Goal: Check status

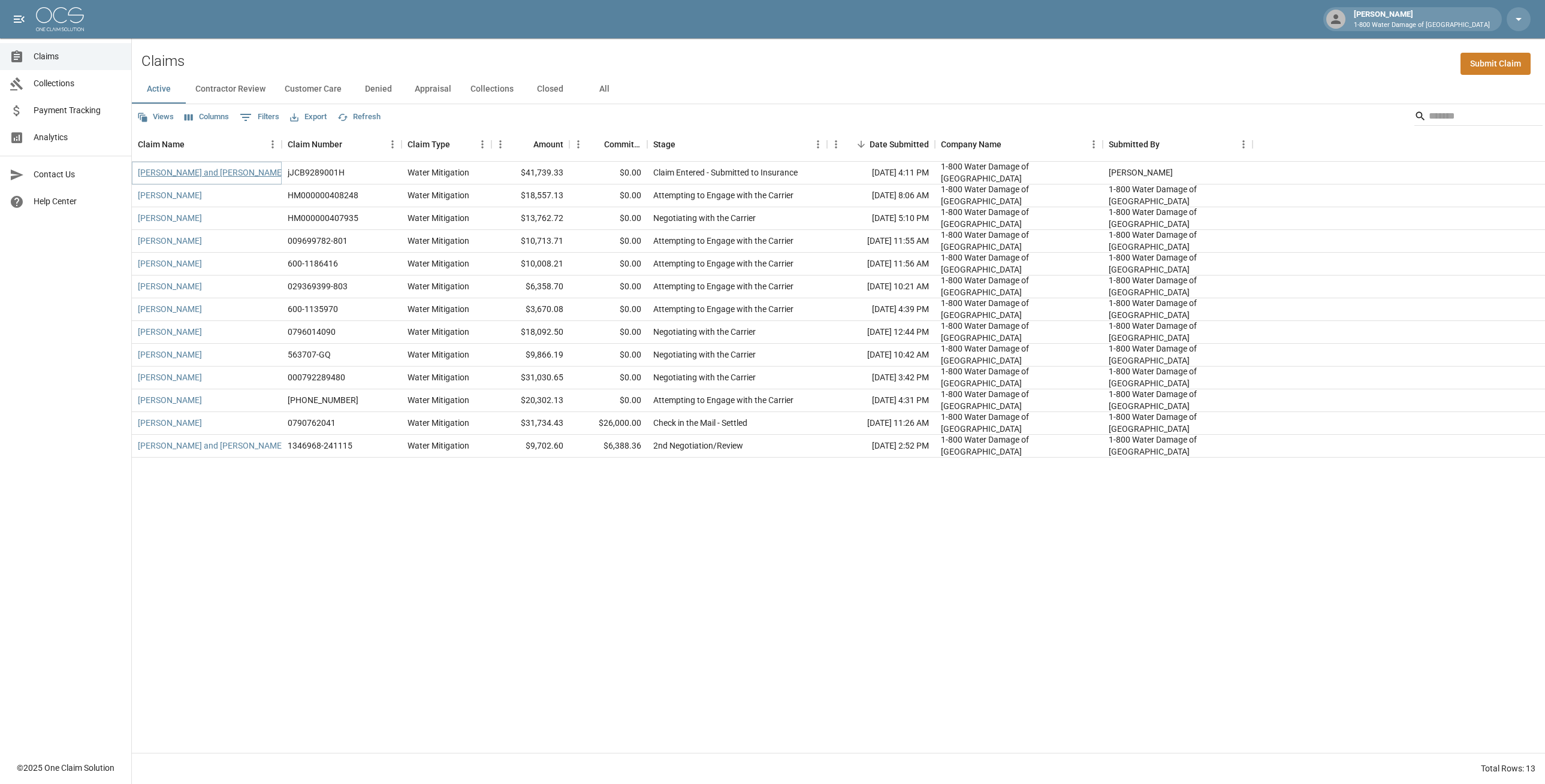
click at [205, 176] on link "[PERSON_NAME] and [PERSON_NAME]" at bounding box center [211, 172] width 146 height 12
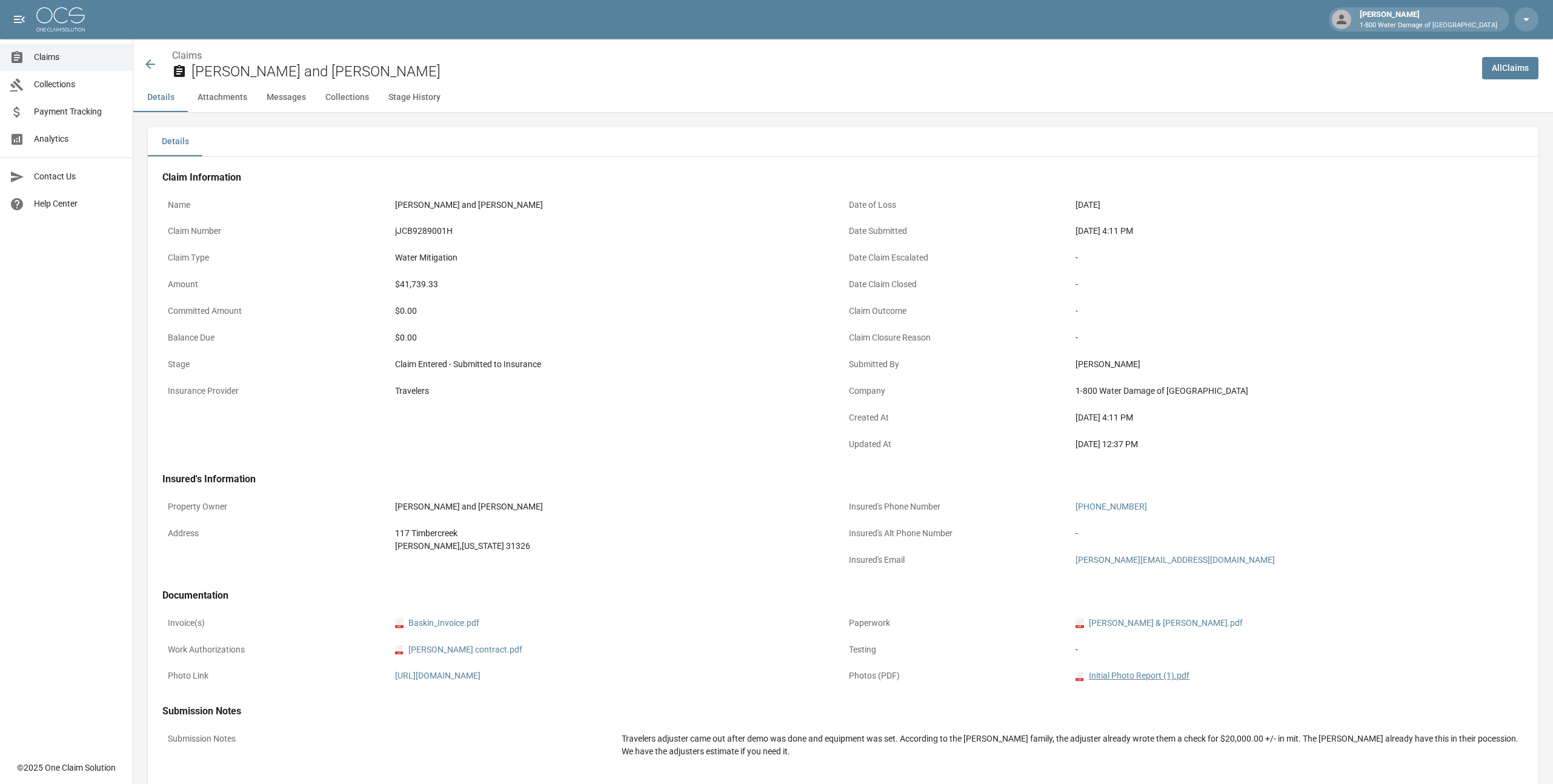
click at [1129, 676] on link "pdf Initial Photo Report (1).pdf" at bounding box center [1132, 676] width 114 height 13
click at [284, 94] on button "Messages" at bounding box center [286, 98] width 59 height 29
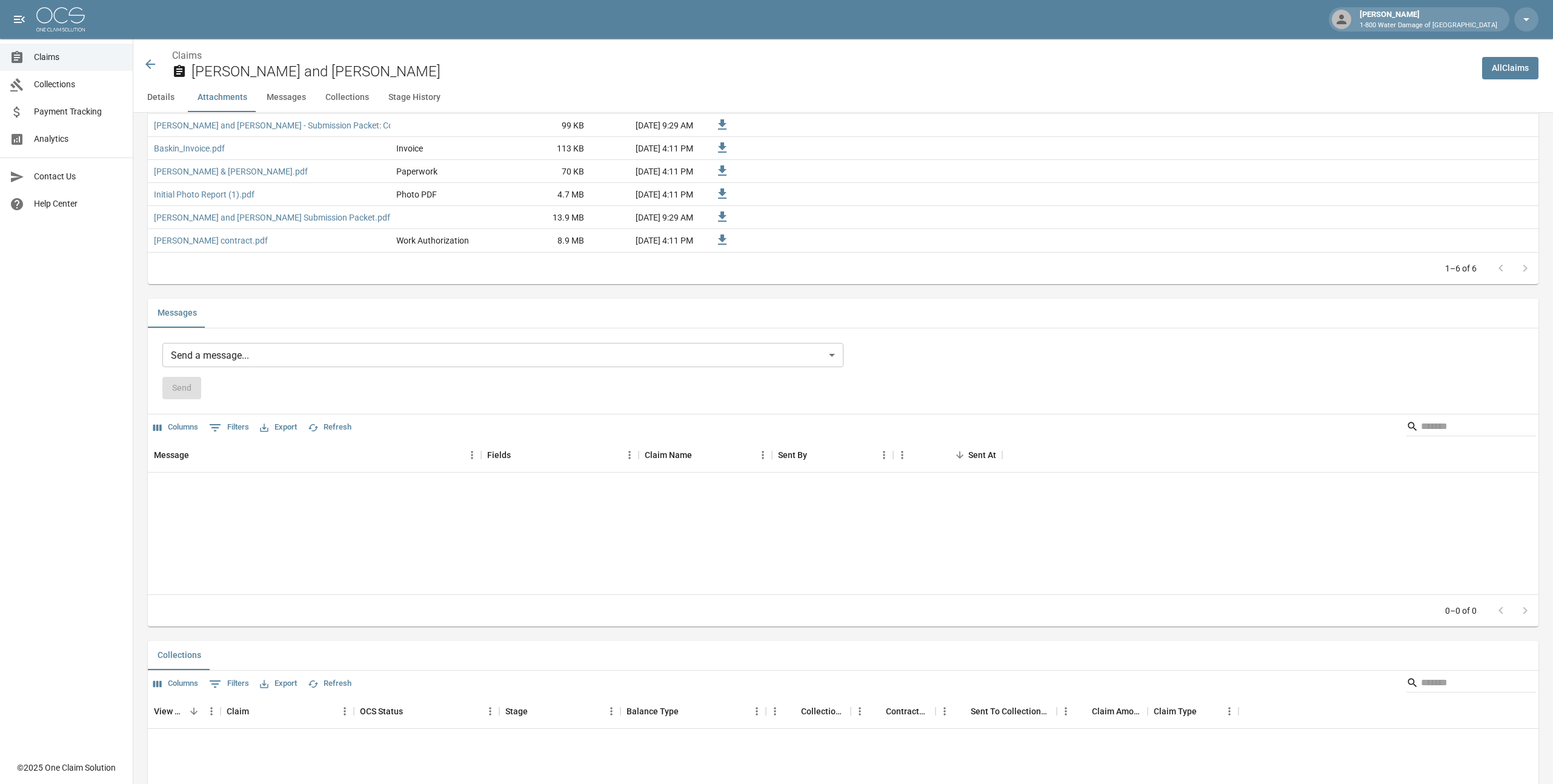
scroll to position [947, 0]
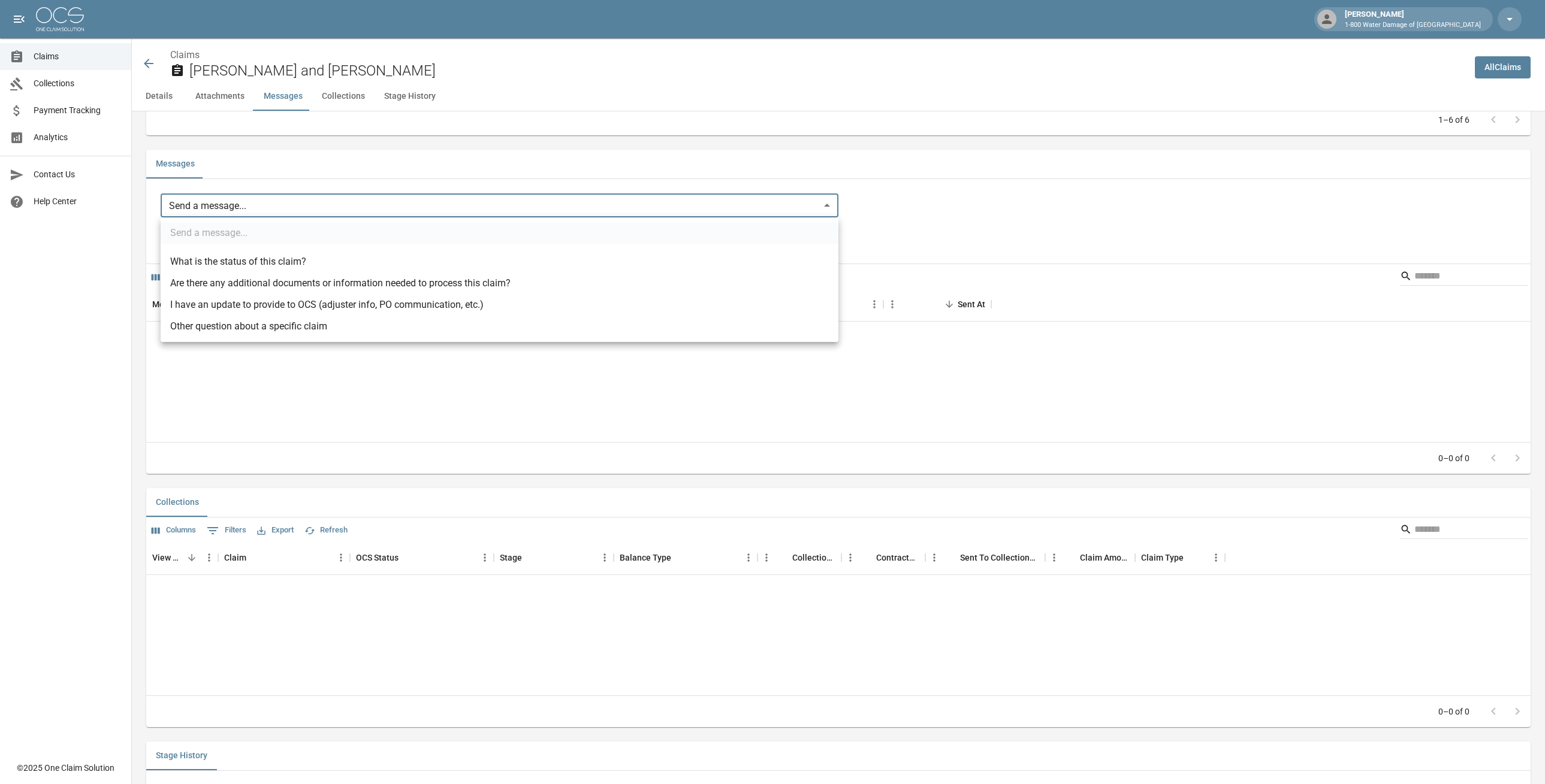
click at [268, 363] on div at bounding box center [772, 392] width 1545 height 784
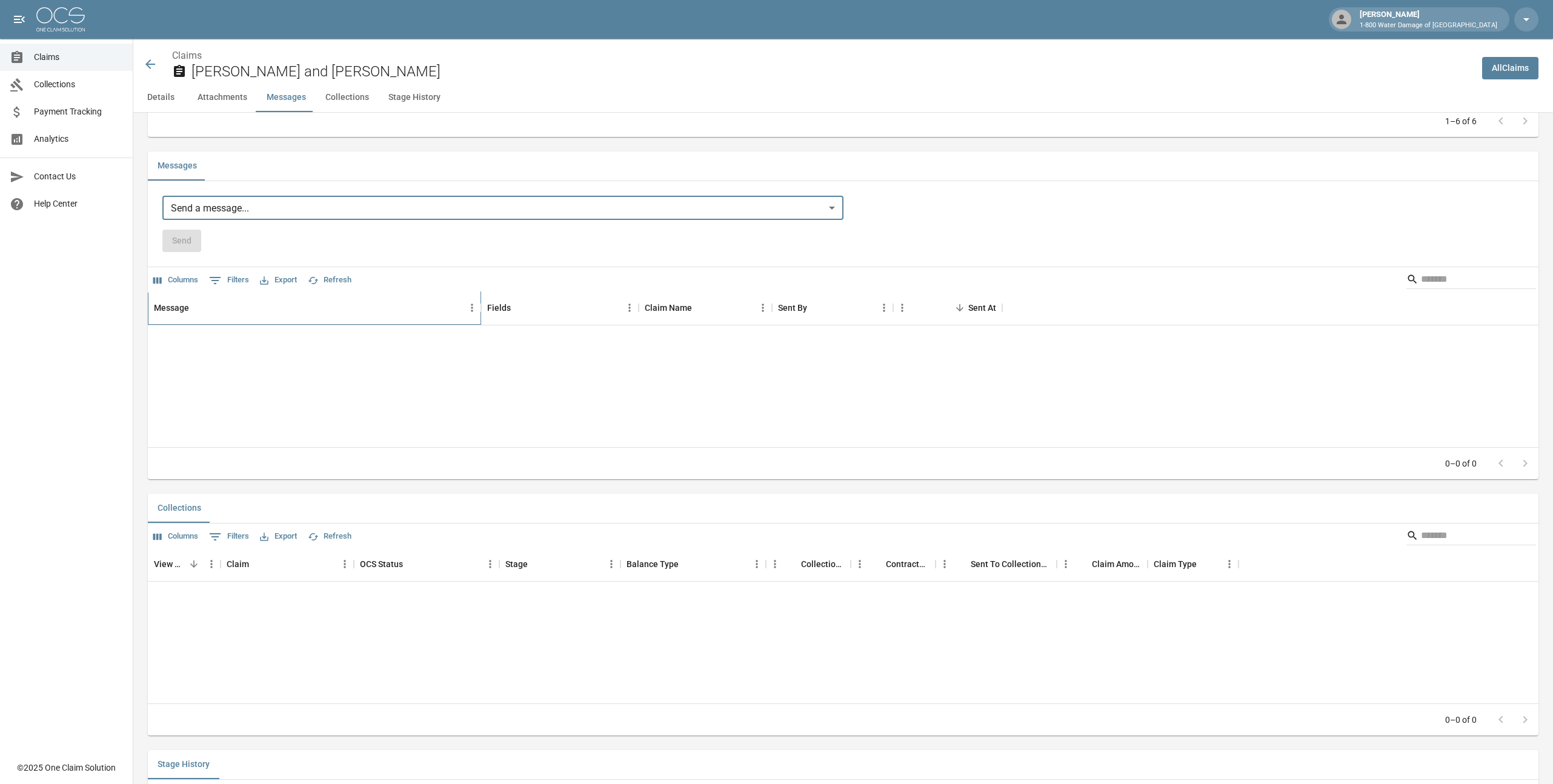
click at [175, 306] on div "Message" at bounding box center [171, 307] width 35 height 34
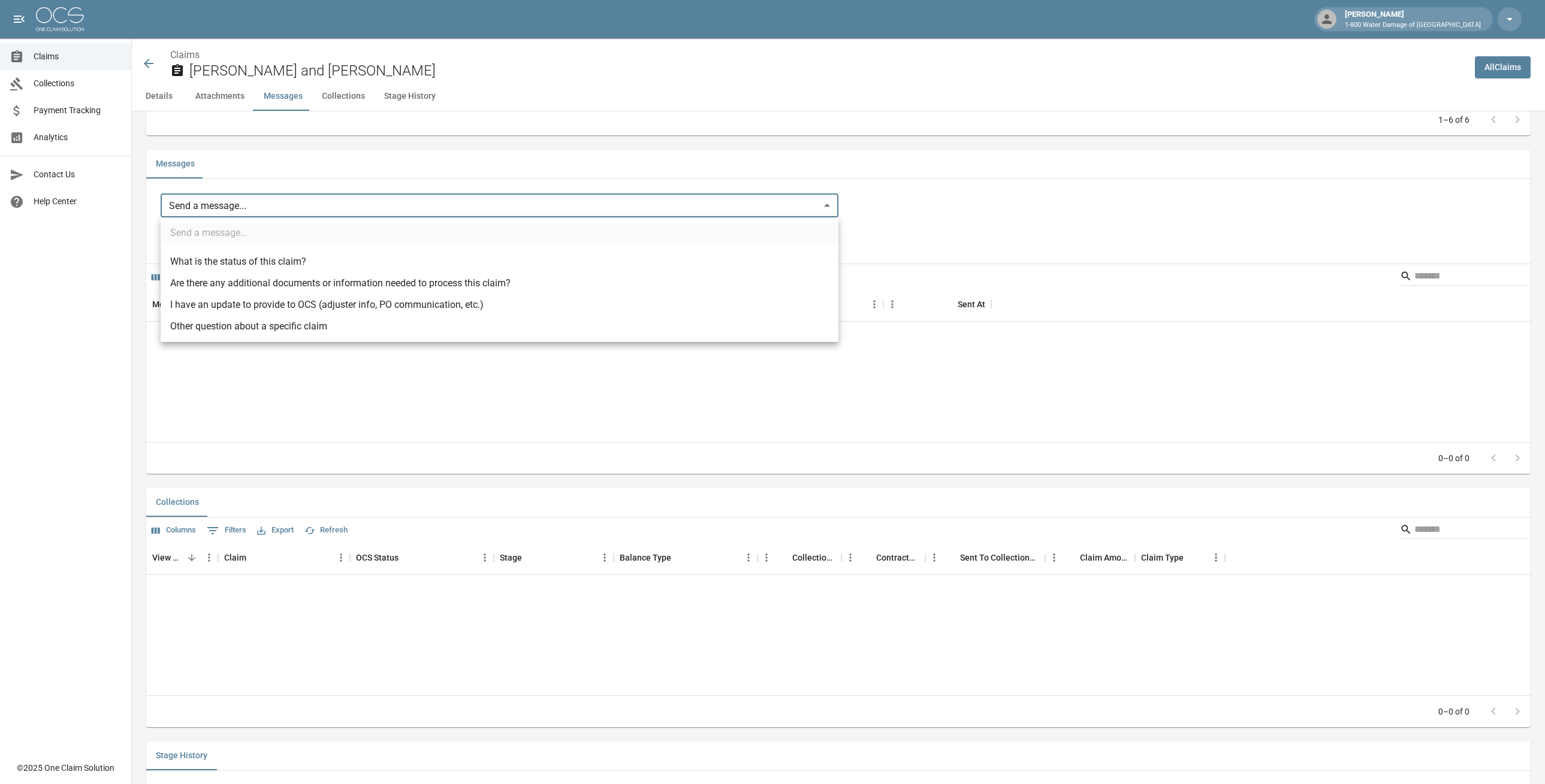
click at [234, 238] on ul "Send a message... What is the status of this claim? Are there any additional do…" at bounding box center [499, 279] width 678 height 124
click at [262, 374] on div at bounding box center [772, 392] width 1545 height 784
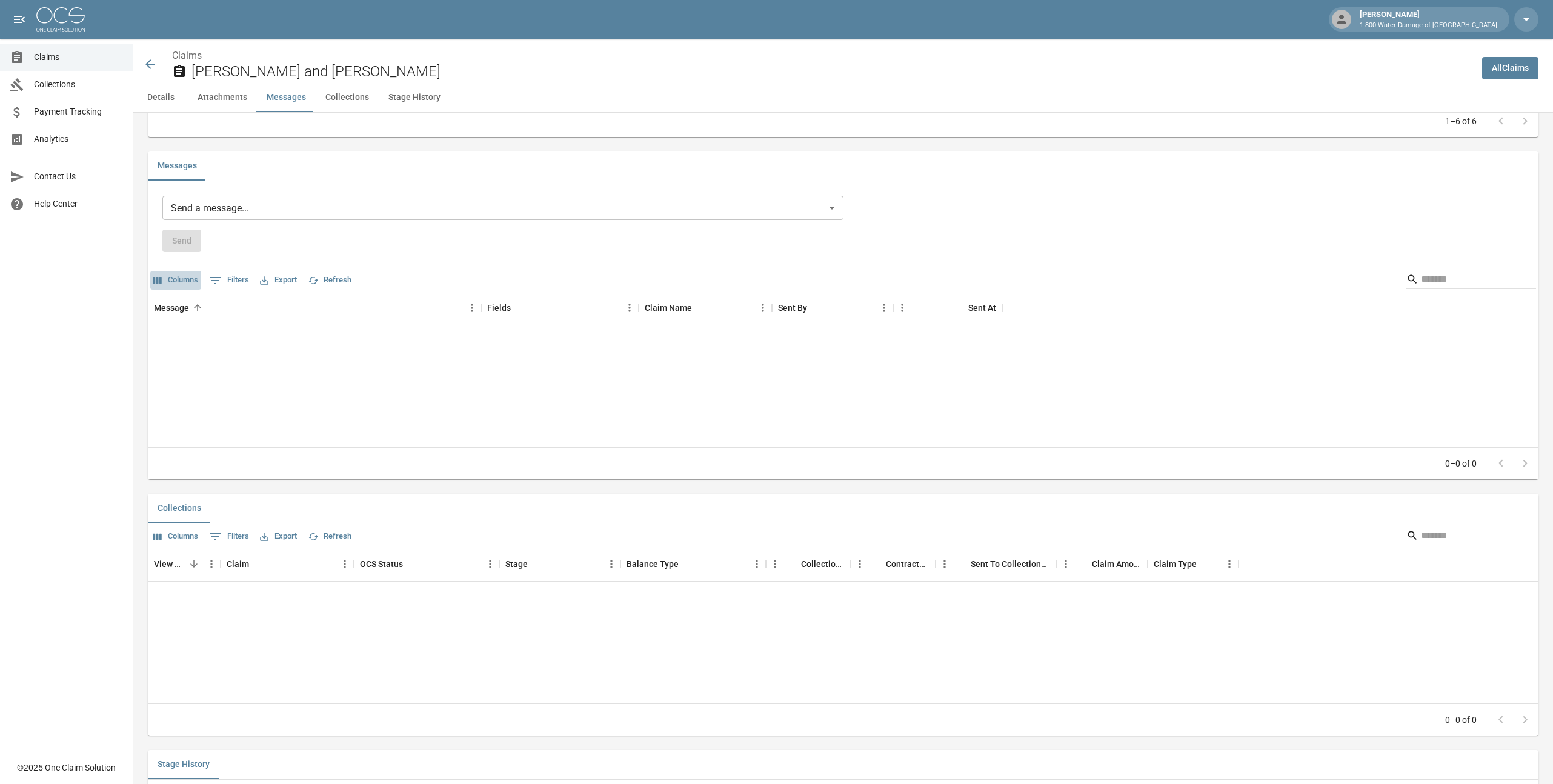
click at [174, 281] on button "Columns" at bounding box center [175, 279] width 51 height 18
click at [325, 248] on div "Send" at bounding box center [502, 240] width 681 height 22
click at [230, 100] on button "Attachments" at bounding box center [222, 98] width 69 height 29
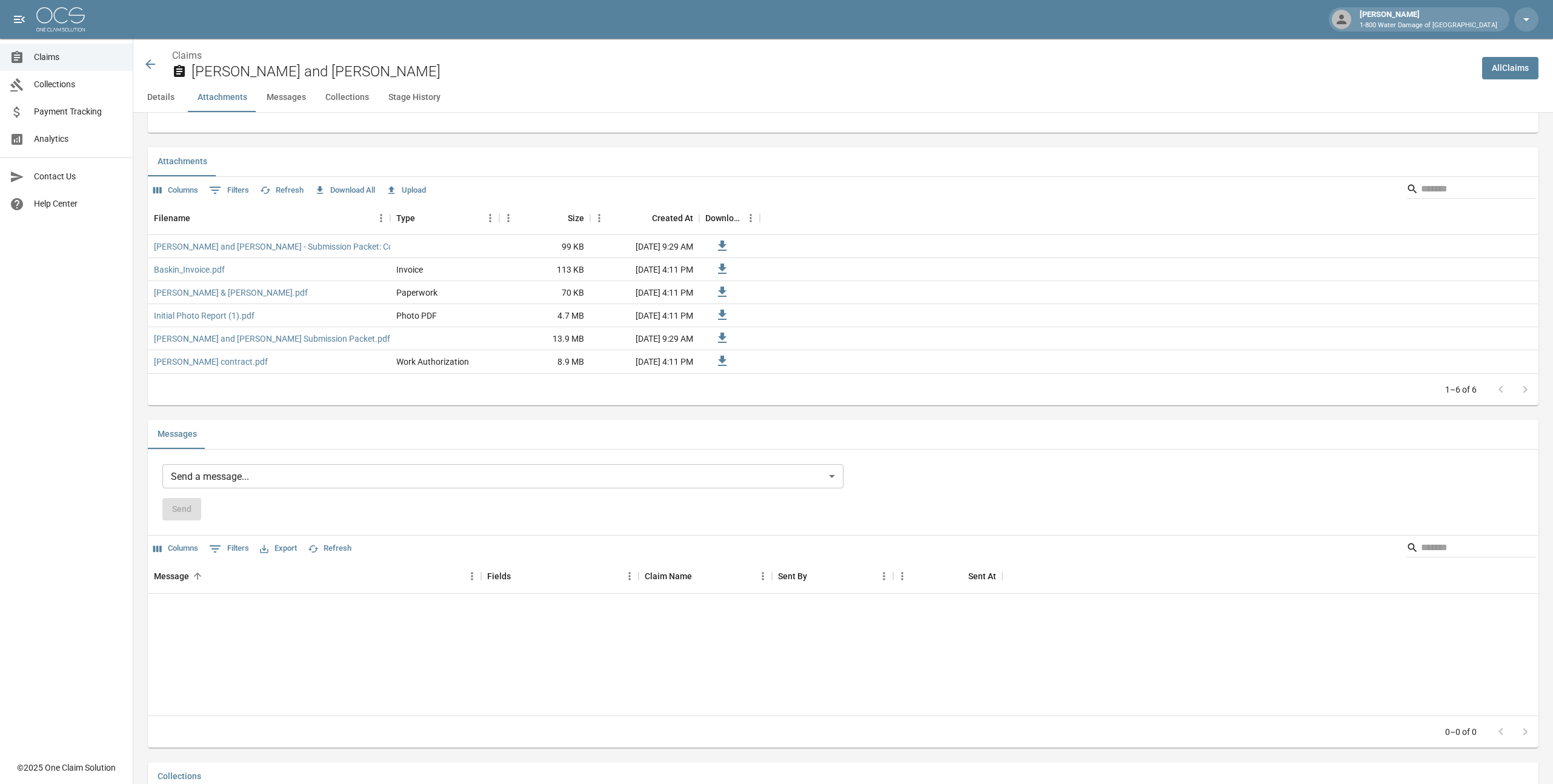
scroll to position [675, 0]
click at [315, 344] on link "[PERSON_NAME] and [PERSON_NAME] Submission Packet.pdf" at bounding box center [272, 343] width 236 height 12
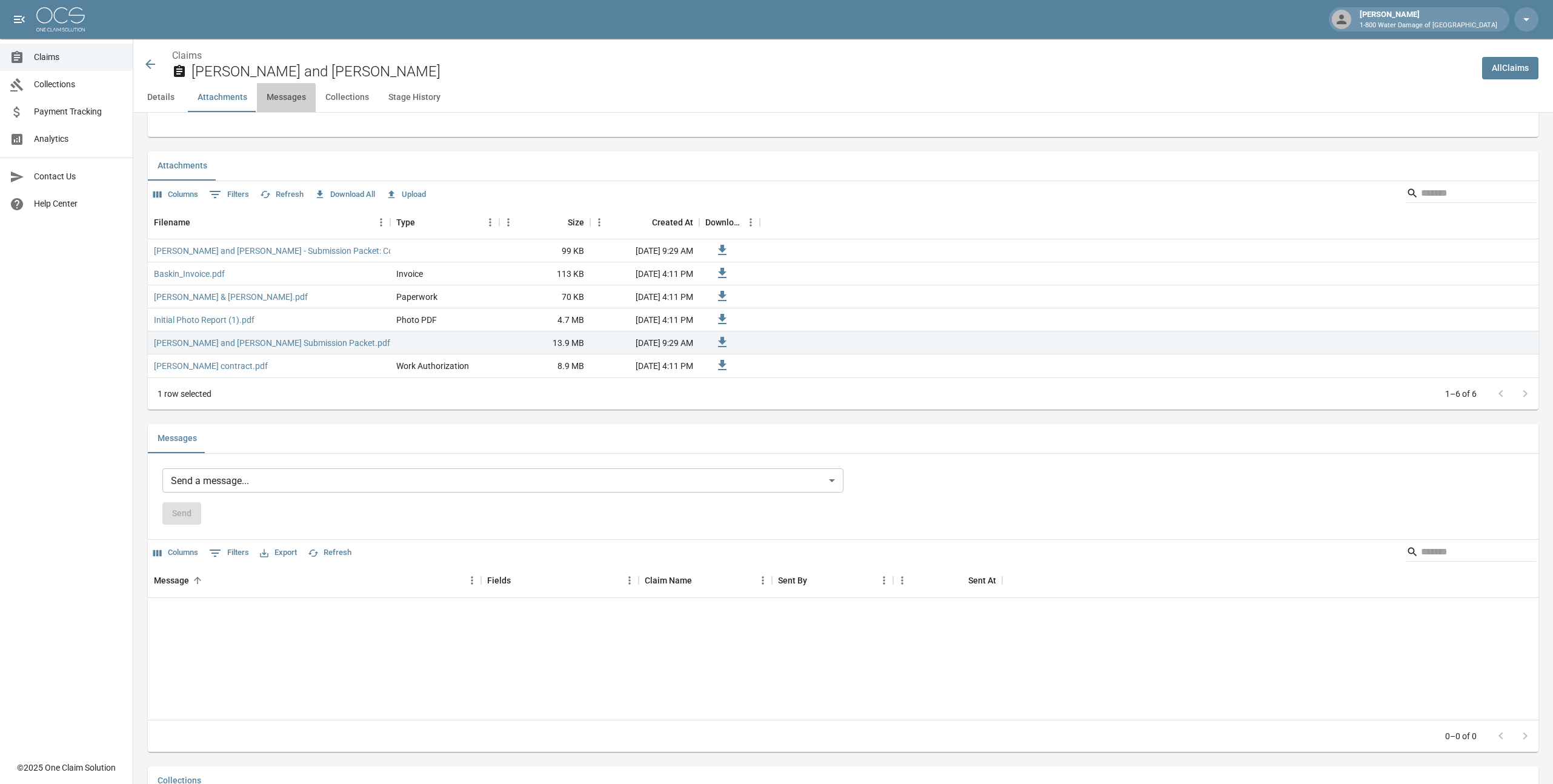
click at [279, 103] on button "Messages" at bounding box center [286, 98] width 59 height 29
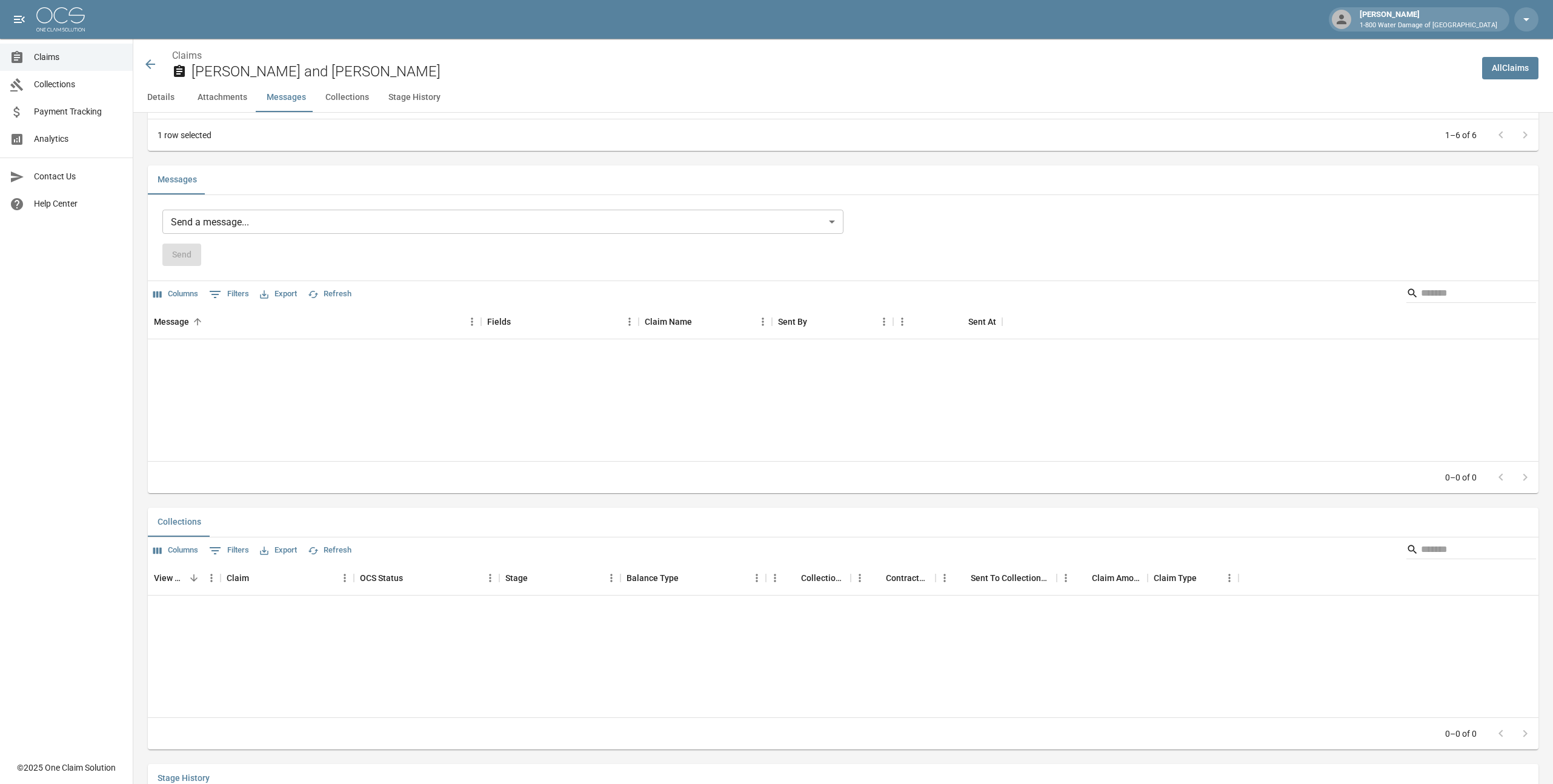
scroll to position [947, 0]
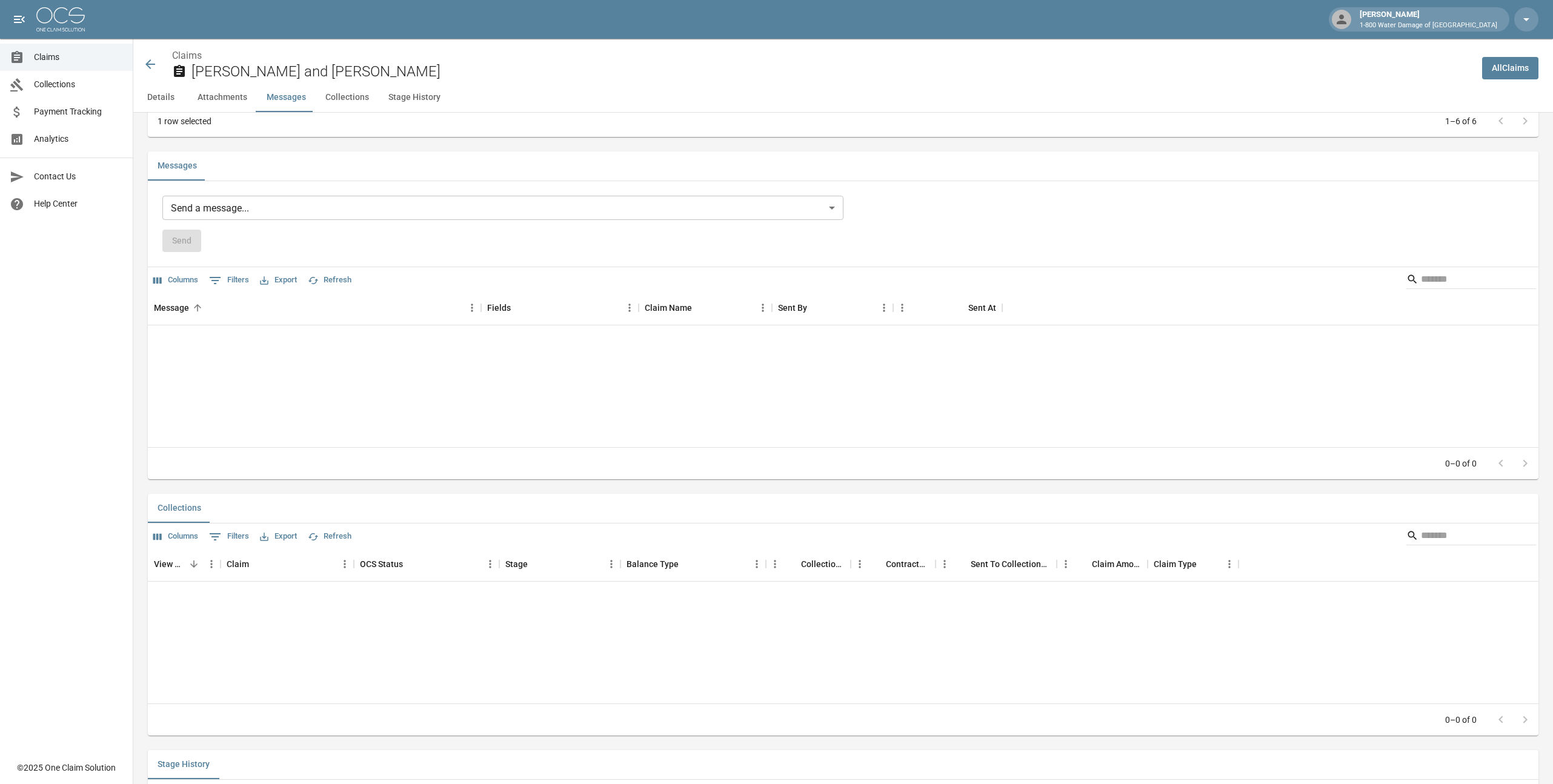
click at [398, 96] on button "Stage History" at bounding box center [414, 98] width 71 height 29
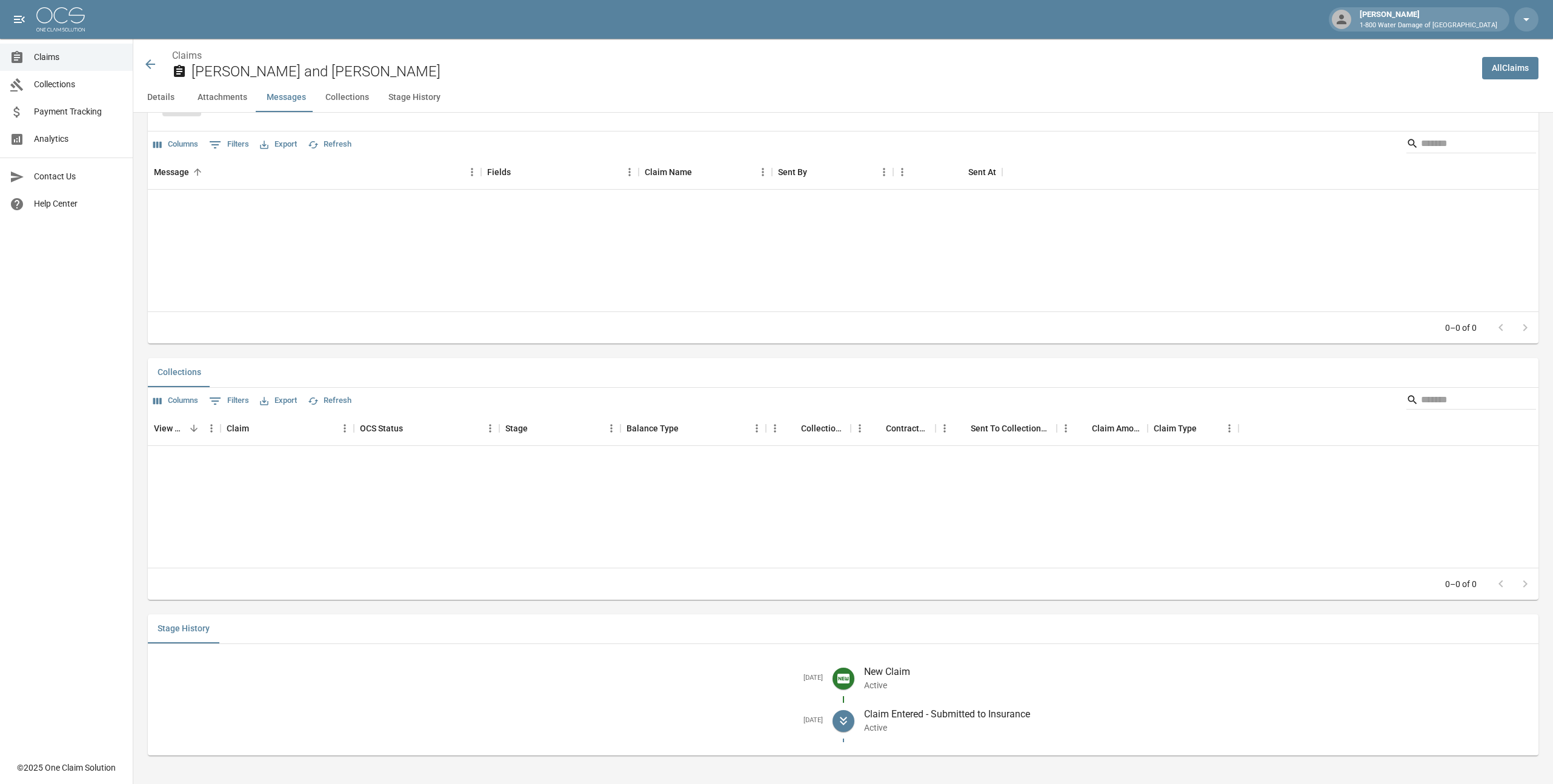
scroll to position [1084, 0]
click at [165, 96] on button "Details" at bounding box center [160, 98] width 54 height 29
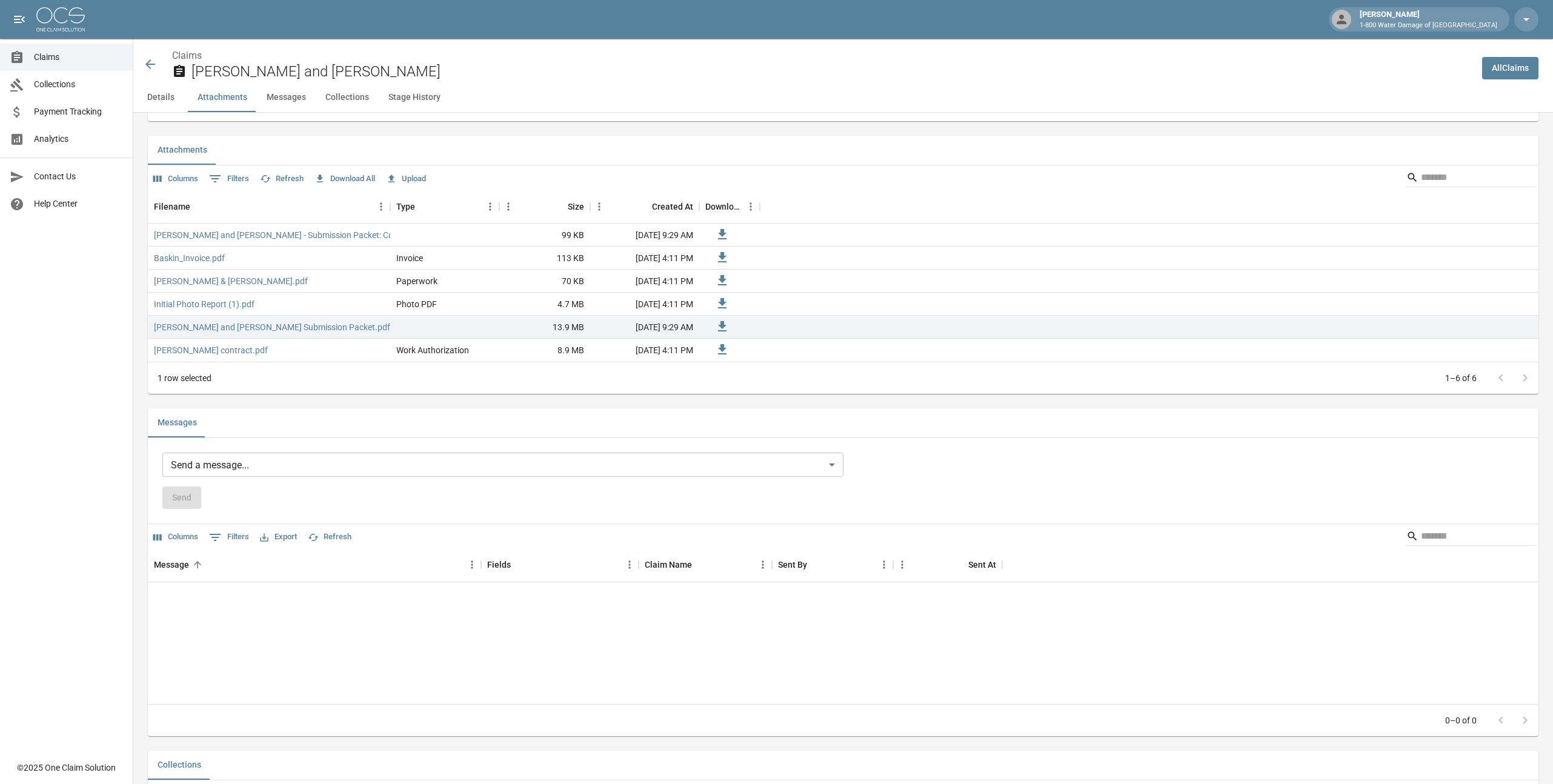
scroll to position [0, 0]
